Goal: Transaction & Acquisition: Purchase product/service

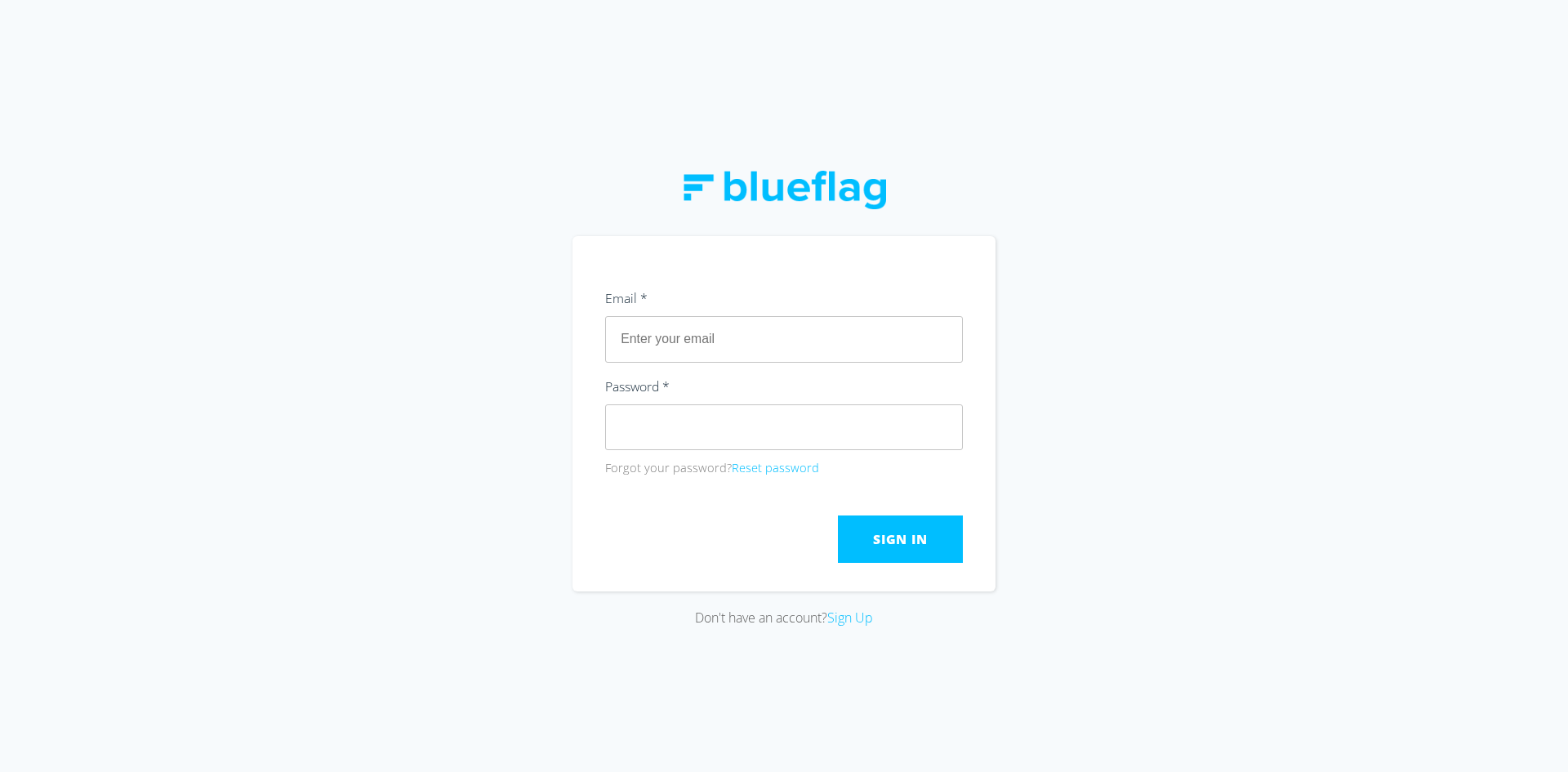
click at [699, 343] on input "text" at bounding box center [783, 338] width 358 height 46
click at [519, 332] on div "Don't have an account? Sign Up" at bounding box center [784, 386] width 1568 height 772
click at [697, 336] on input "text" at bounding box center [783, 338] width 358 height 46
type input "[EMAIL_ADDRESS][DOMAIN_NAME]"
drag, startPoint x: 478, startPoint y: 529, endPoint x: 621, endPoint y: 529, distance: 143.0
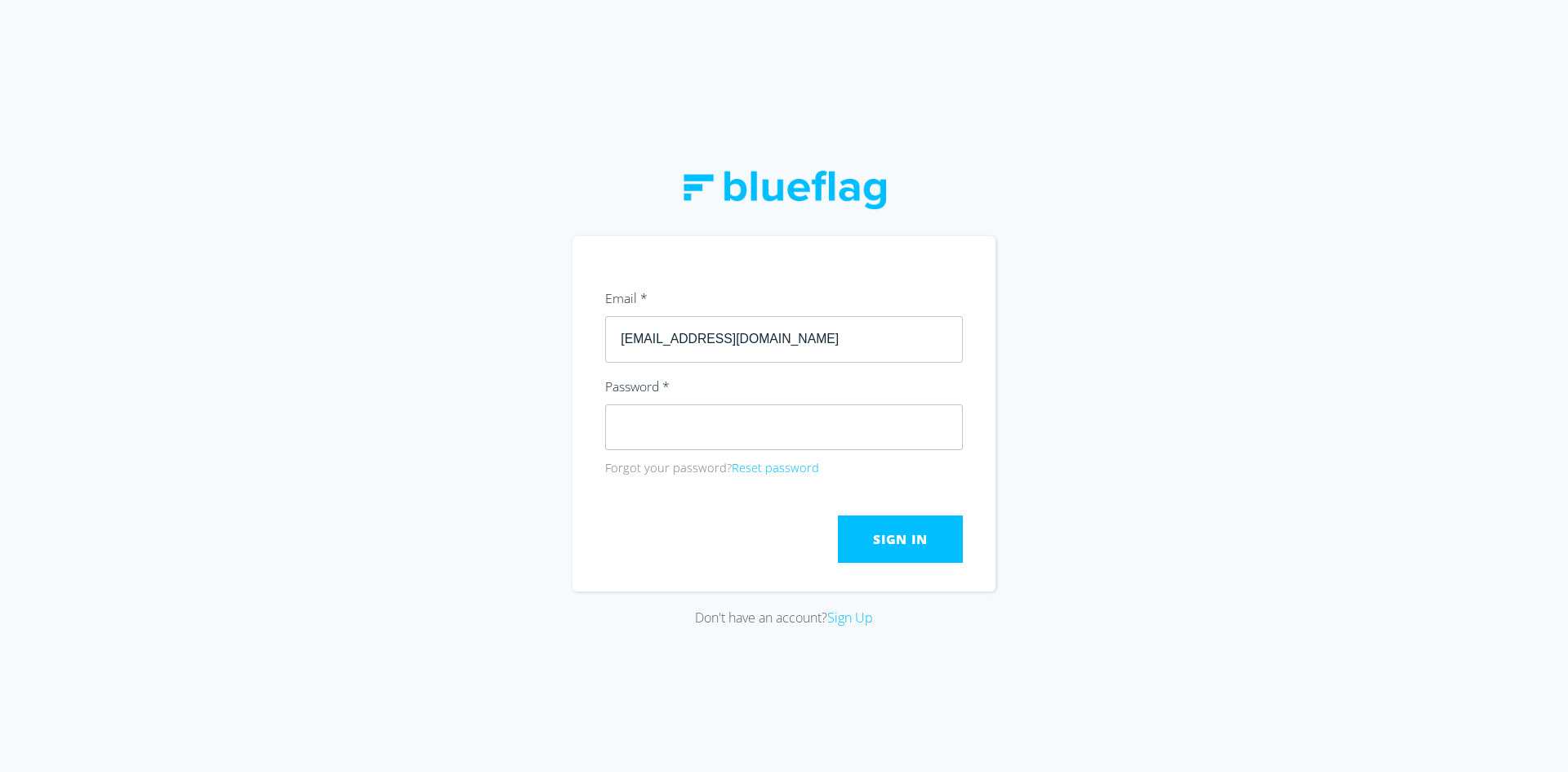
click at [480, 529] on div "Don't have an account? Sign Up" at bounding box center [784, 386] width 1568 height 772
click at [912, 538] on span "Sign In" at bounding box center [900, 538] width 54 height 18
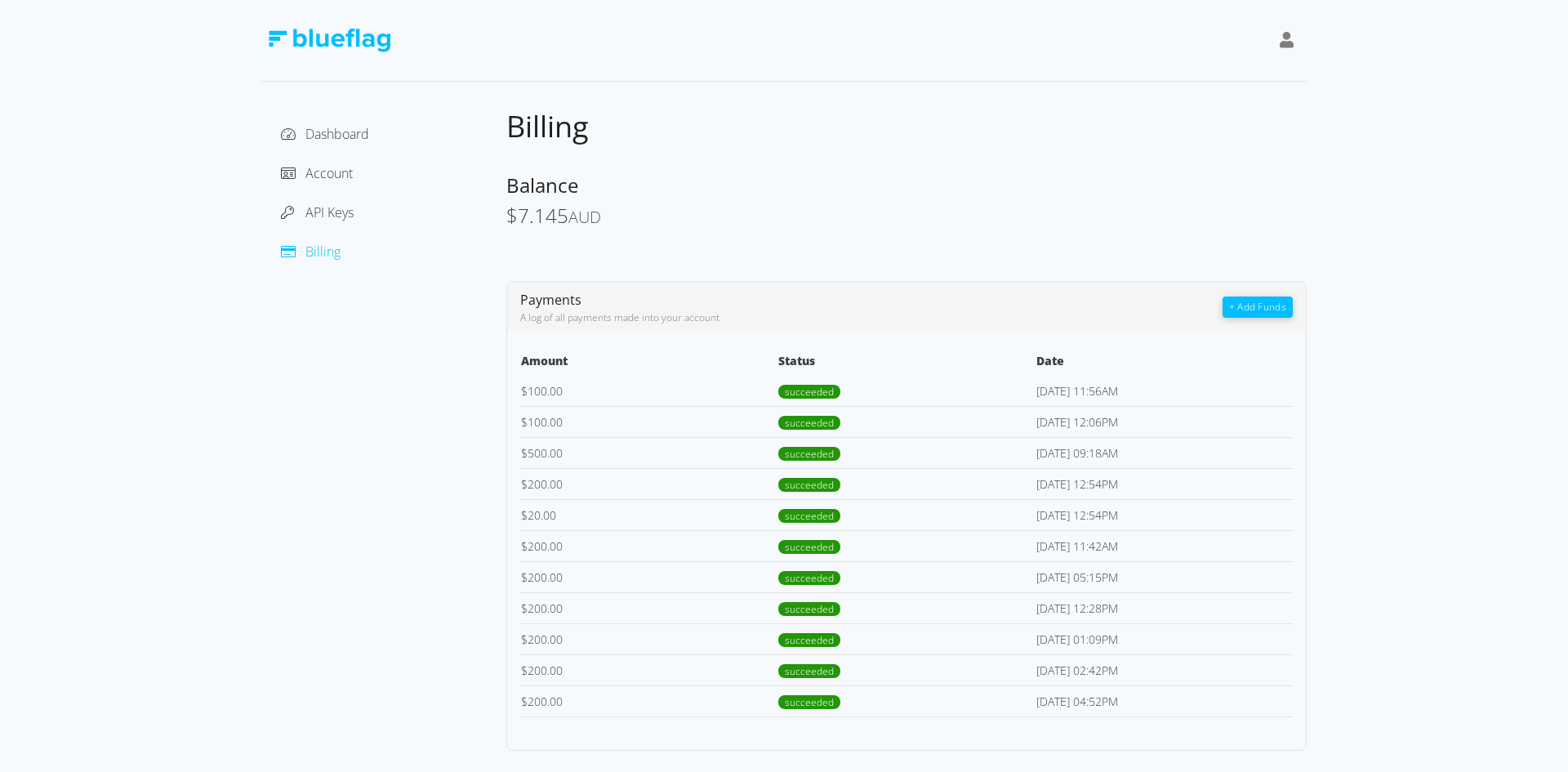
click at [332, 355] on div "Dashboard Account API Keys Billing" at bounding box center [384, 429] width 245 height 643
click at [345, 211] on span "API Keys" at bounding box center [329, 213] width 48 height 18
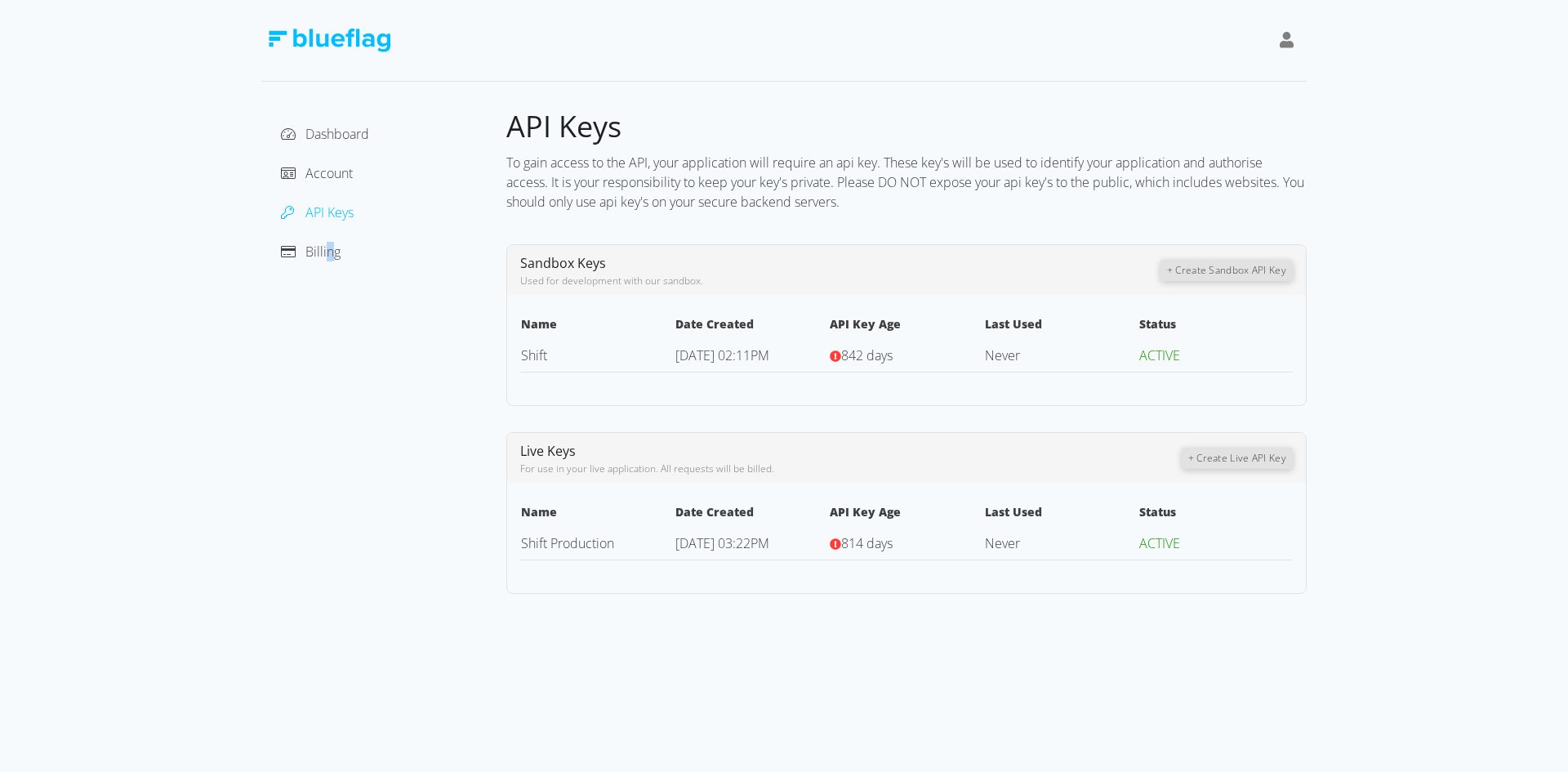
click at [329, 261] on div "Billing" at bounding box center [384, 251] width 219 height 26
click at [354, 176] on div "Account" at bounding box center [384, 173] width 219 height 26
click at [339, 172] on span "Account" at bounding box center [329, 173] width 47 height 18
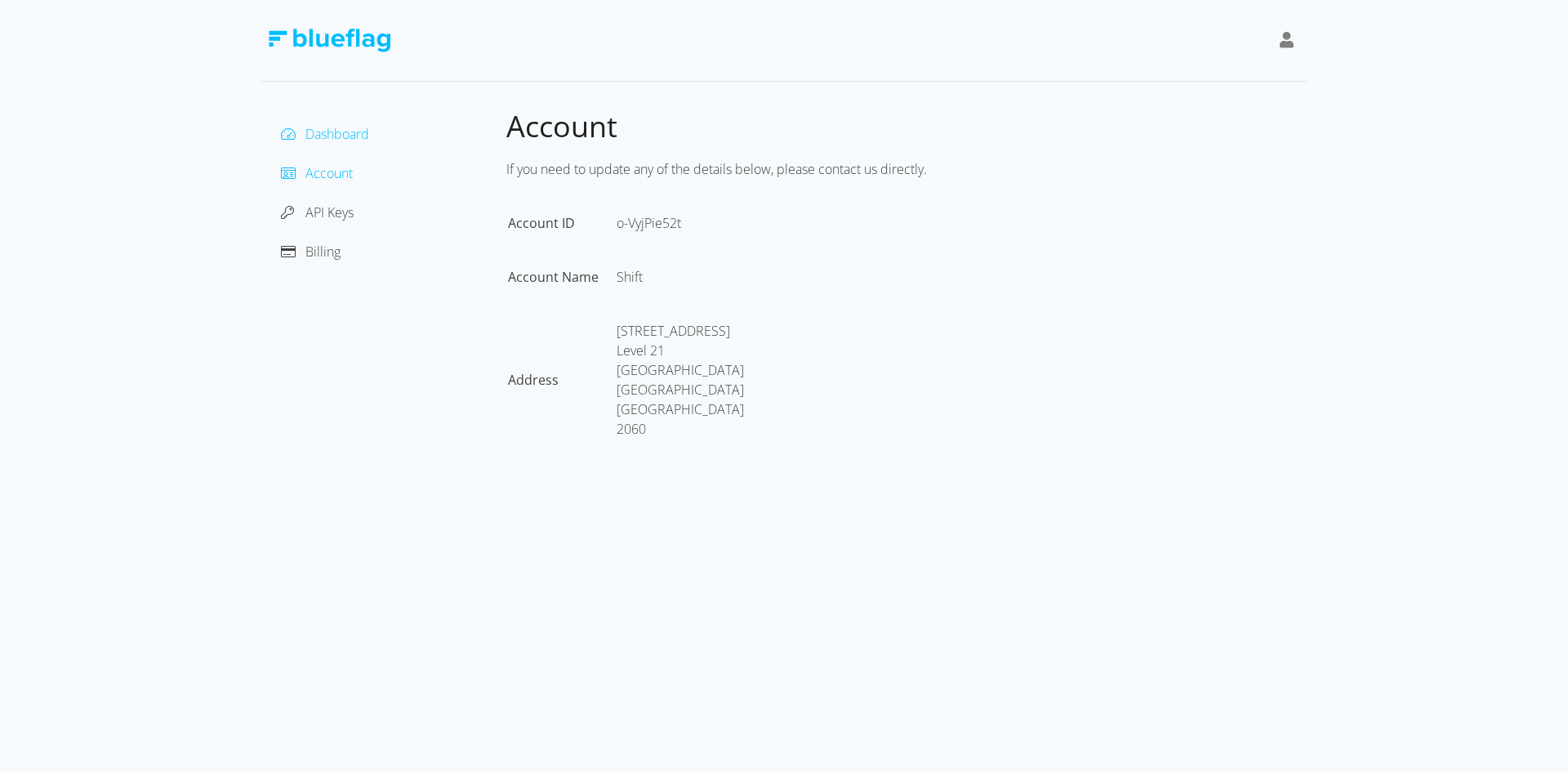
click at [347, 135] on span "Dashboard" at bounding box center [337, 134] width 63 height 18
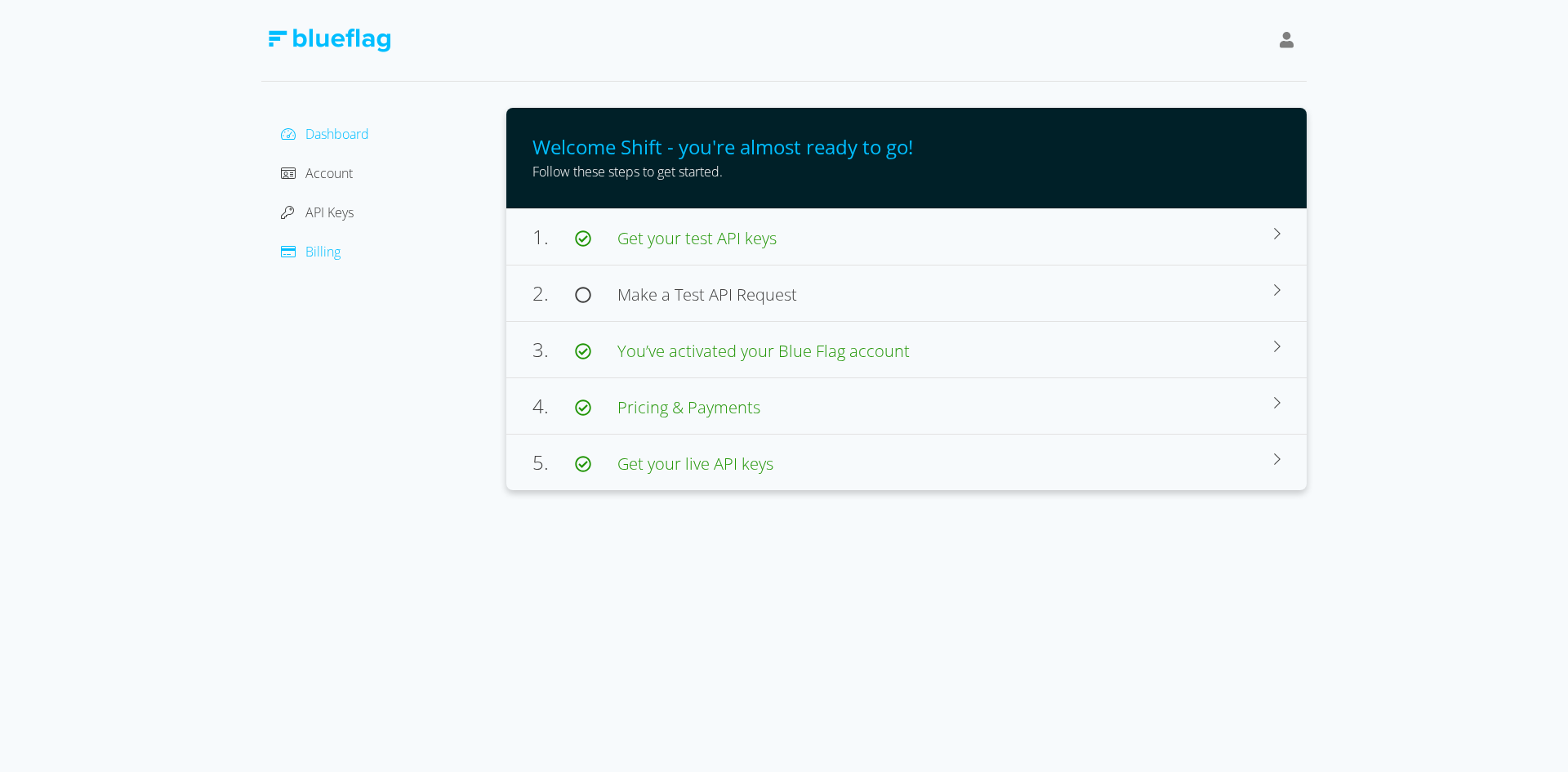
click at [331, 259] on span "Billing" at bounding box center [322, 252] width 35 height 18
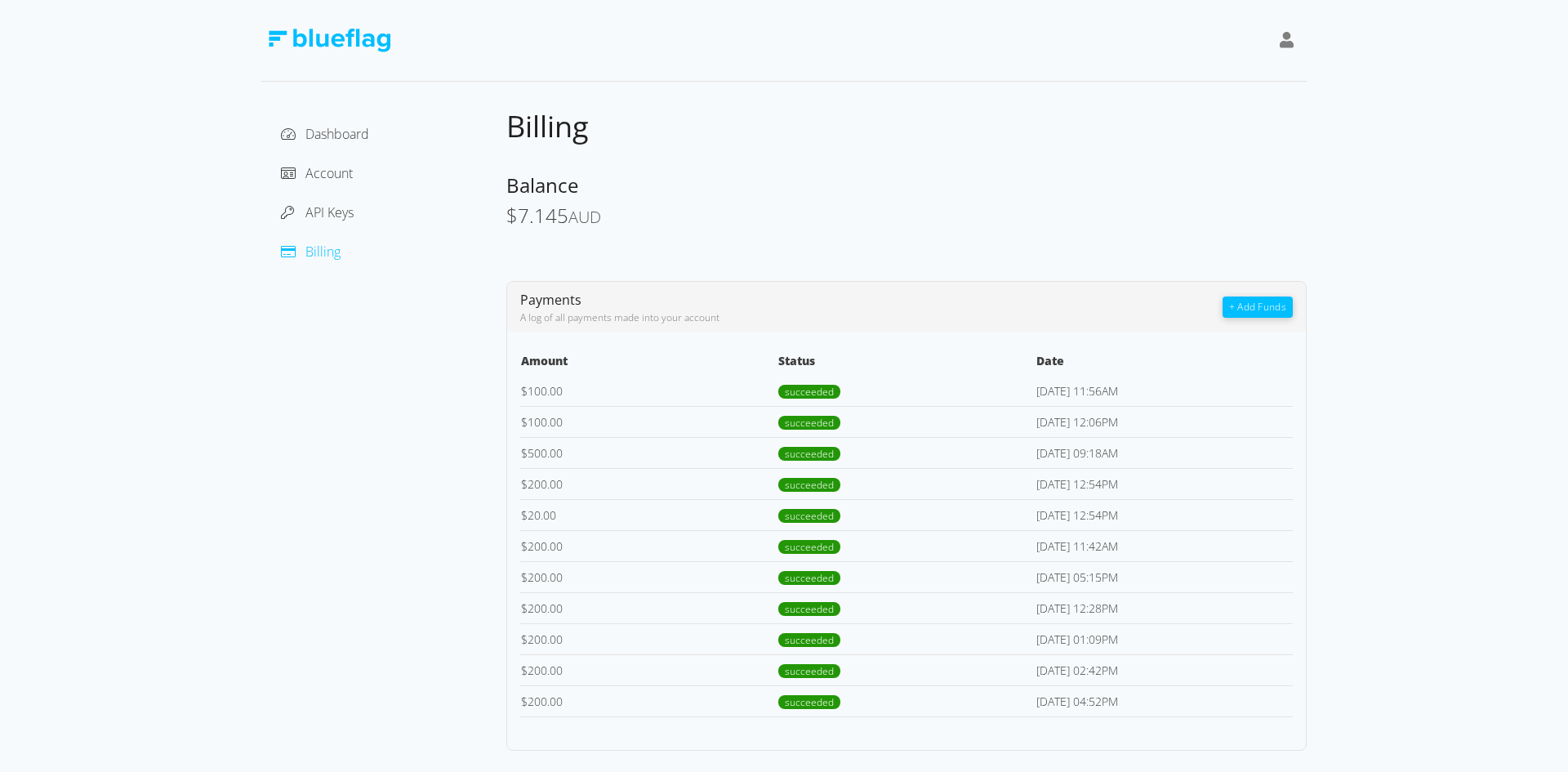
click at [1280, 40] on icon at bounding box center [1287, 40] width 14 height 16
click at [936, 146] on div "Billing Balance $ 7.145 AUD Payments A log of all payments made into your accou…" at bounding box center [906, 429] width 800 height 643
click at [1090, 208] on div "$ 7.145 AUD" at bounding box center [906, 216] width 800 height 24
click at [1257, 305] on button "+ Add Funds" at bounding box center [1258, 306] width 71 height 21
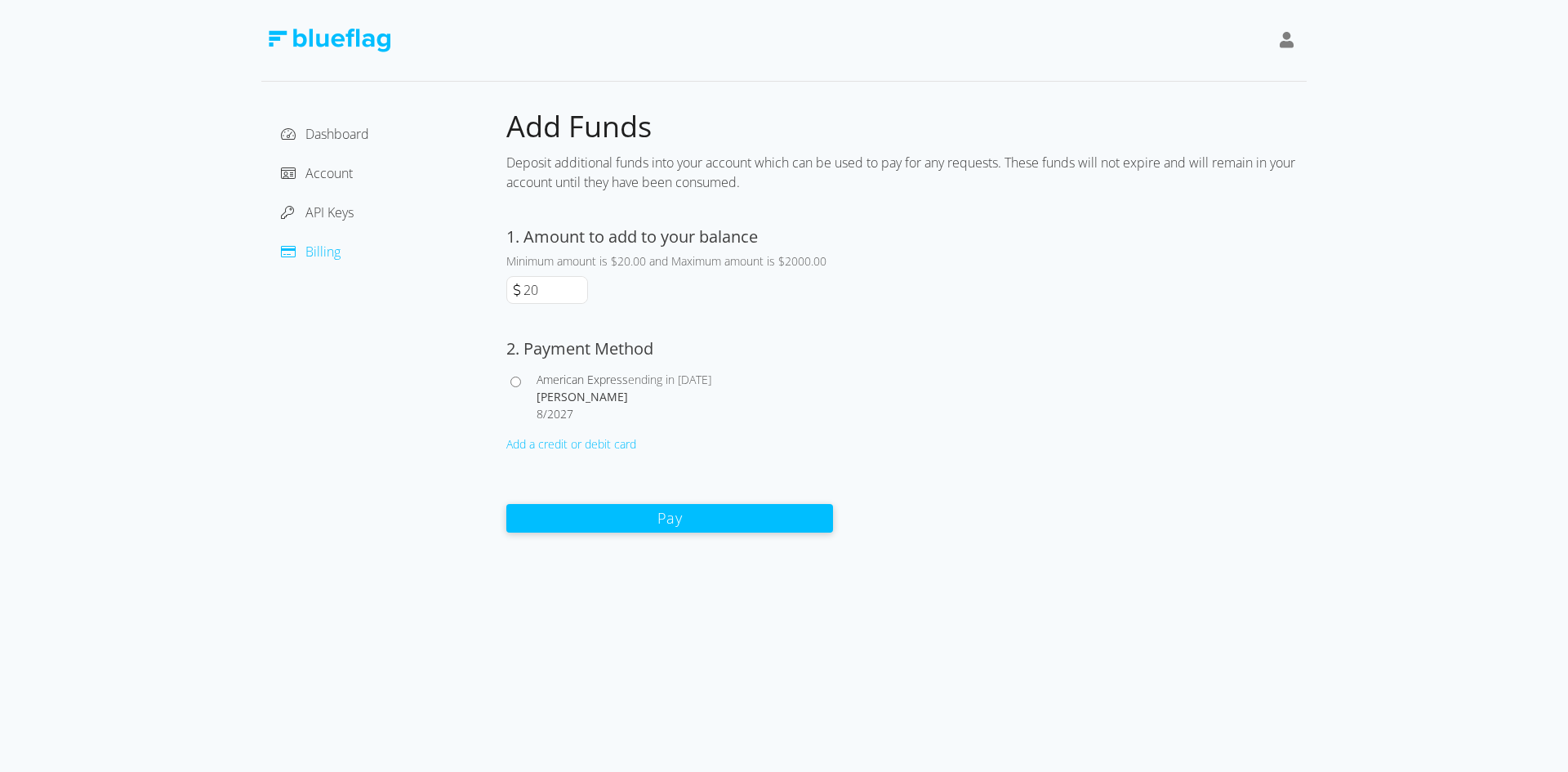
drag, startPoint x: 564, startPoint y: 289, endPoint x: 328, endPoint y: 294, distance: 236.1
click at [334, 294] on div "Dashboard Account API Keys Billing Add Funds Deposit additional funds into your…" at bounding box center [784, 320] width 1046 height 425
type input "100"
click at [770, 291] on div "1. Amount to add to your balance Minimum amount is $20.00 and Maximum amount is…" at bounding box center [669, 264] width 327 height 80
click at [569, 376] on span "American Express" at bounding box center [582, 378] width 91 height 15
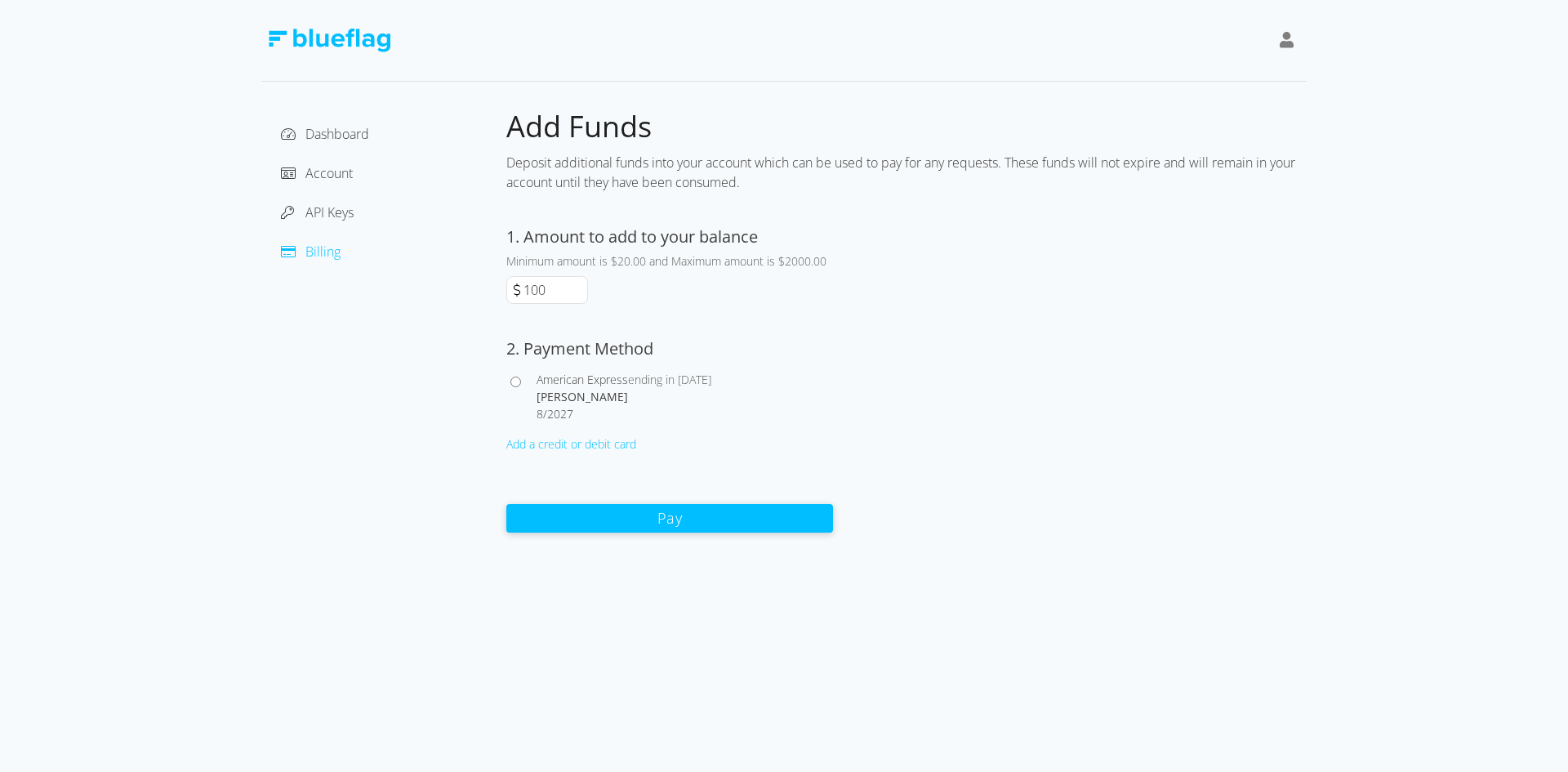
click at [521, 376] on input "American Express ending in [DATE] [PERSON_NAME] 8 / 2027" at bounding box center [516, 382] width 11 height 11
radio input "true"
click at [690, 517] on button "Pay" at bounding box center [669, 518] width 327 height 29
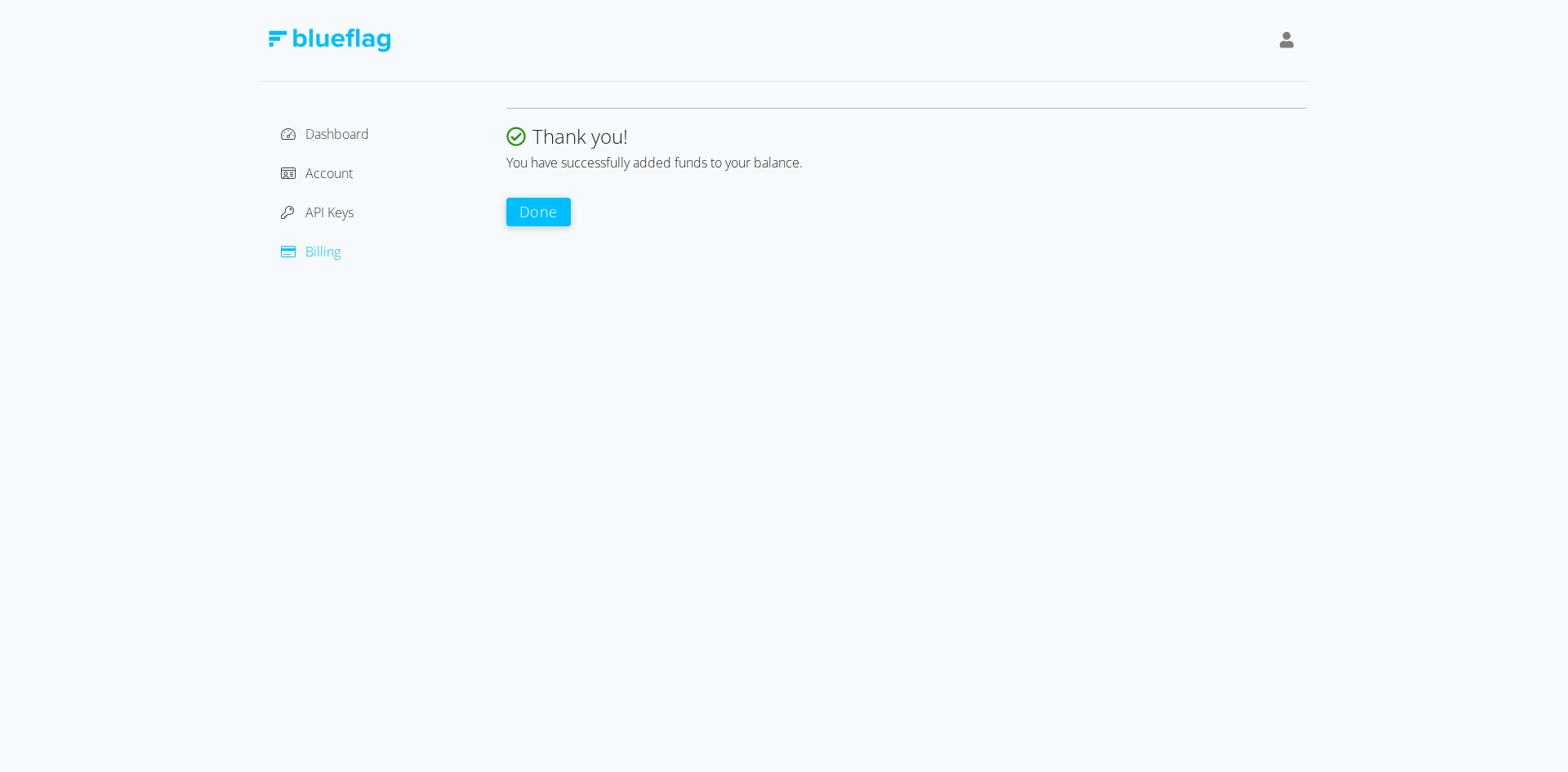
click at [549, 226] on button "Done" at bounding box center [538, 212] width 64 height 29
